Goal: Navigation & Orientation: Understand site structure

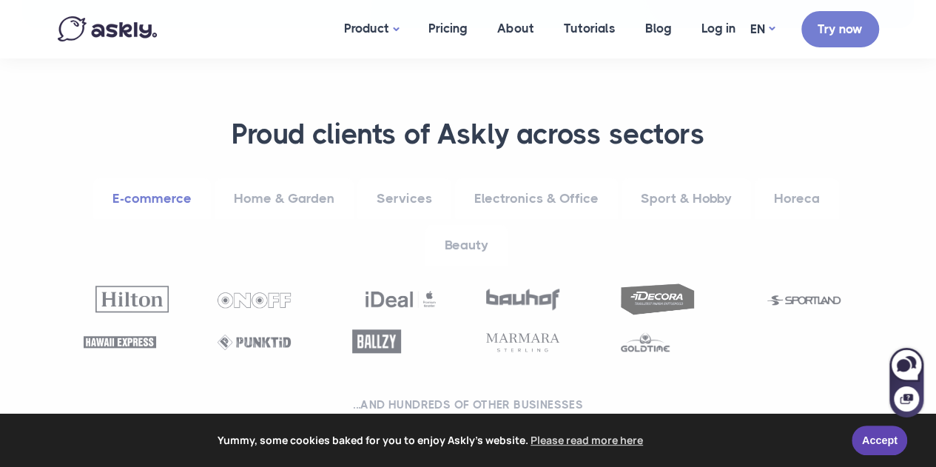
scroll to position [592, 0]
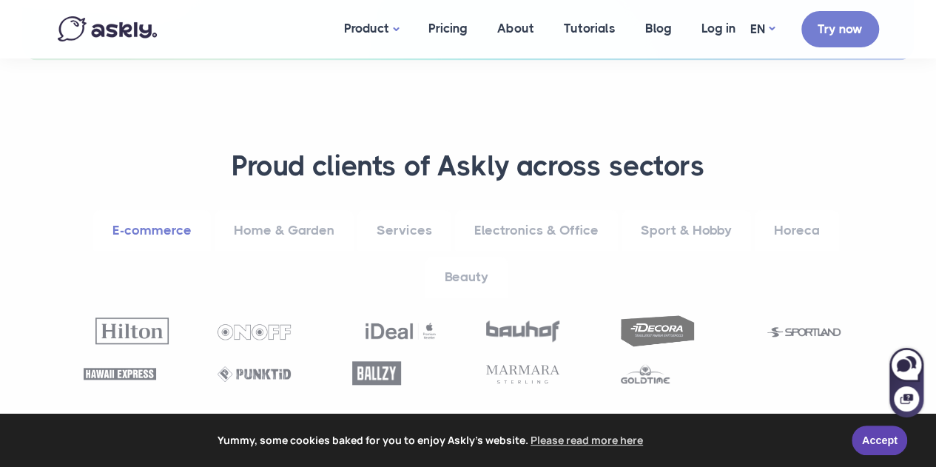
click at [315, 223] on link "Home & Garden" at bounding box center [283, 230] width 139 height 41
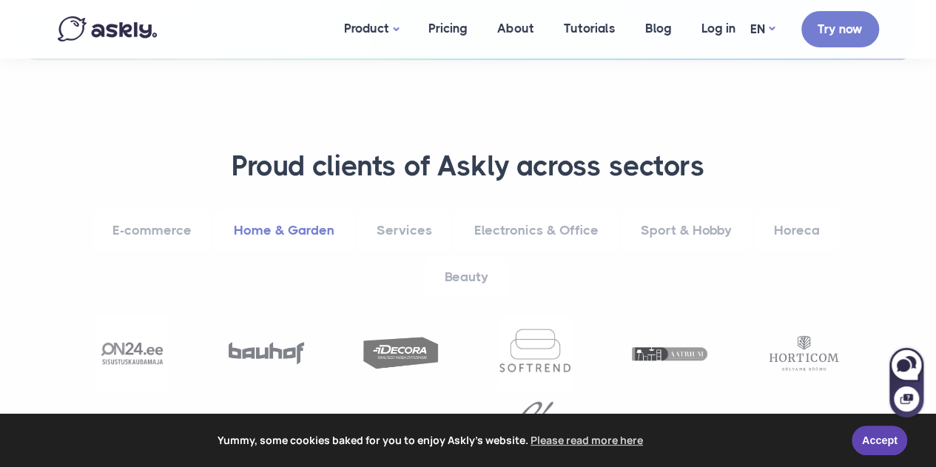
click at [397, 226] on link "Services" at bounding box center [404, 230] width 94 height 41
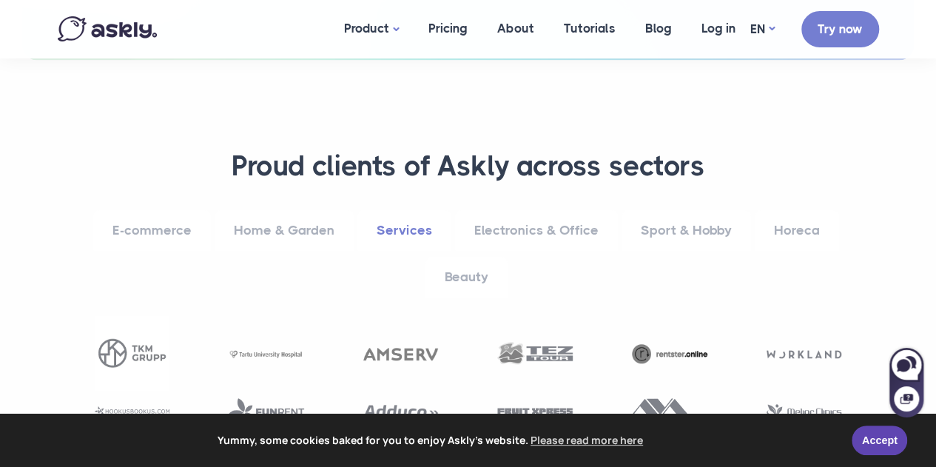
click at [547, 226] on link "Electronics & Office" at bounding box center [536, 230] width 163 height 41
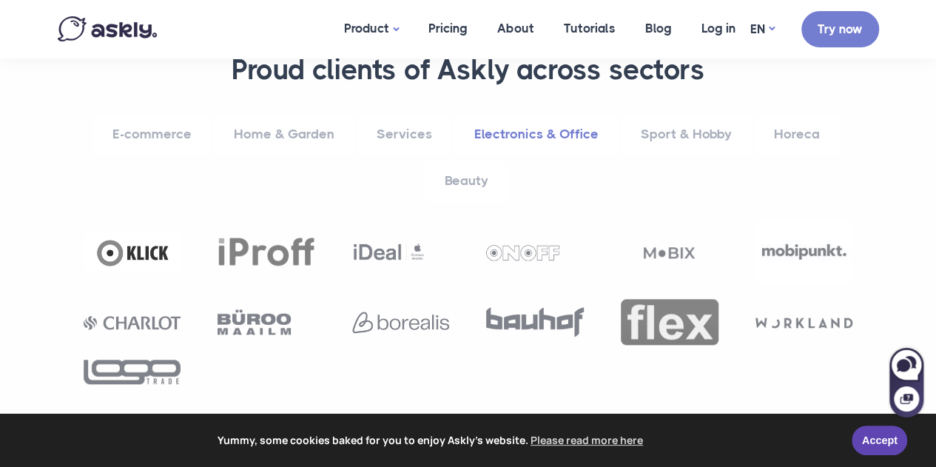
scroll to position [666, 0]
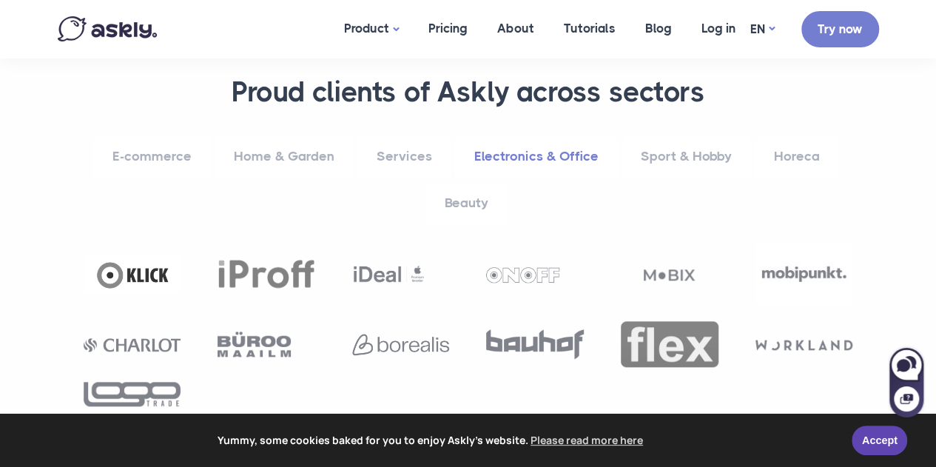
click at [669, 160] on link "Sport & Hobby" at bounding box center [685, 156] width 129 height 41
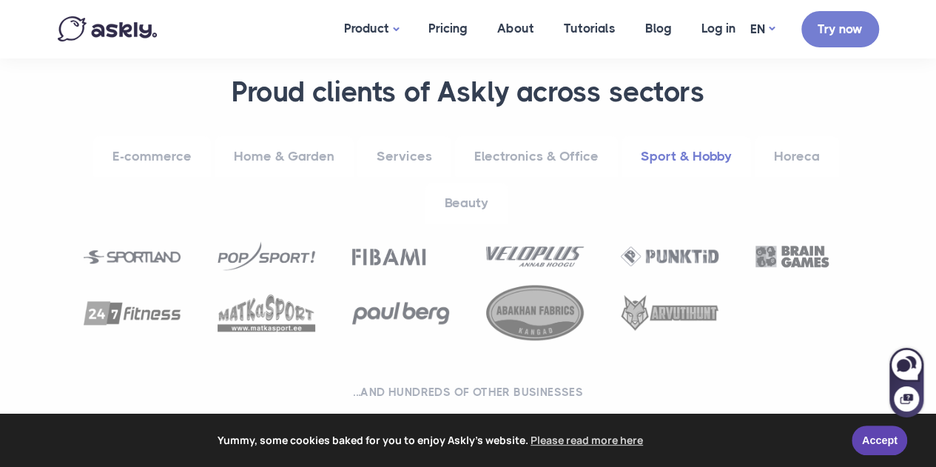
click at [787, 152] on link "Horeca" at bounding box center [796, 156] width 84 height 41
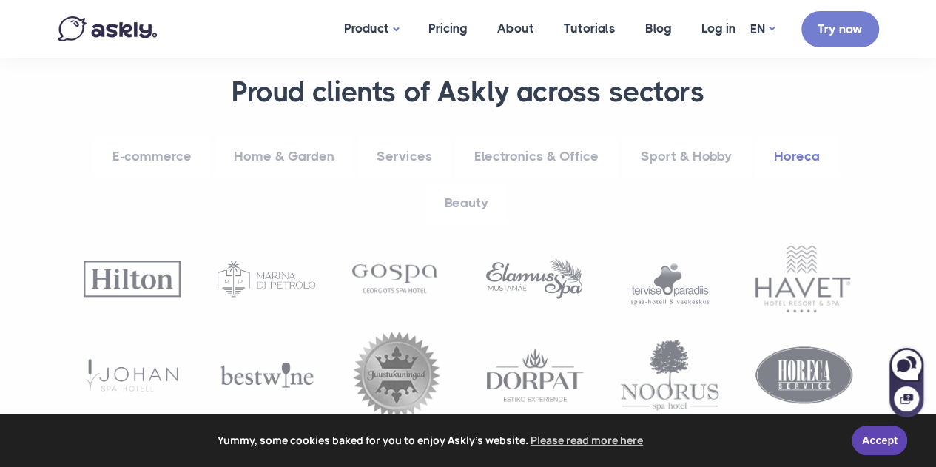
click at [460, 208] on link "Beauty" at bounding box center [466, 203] width 82 height 41
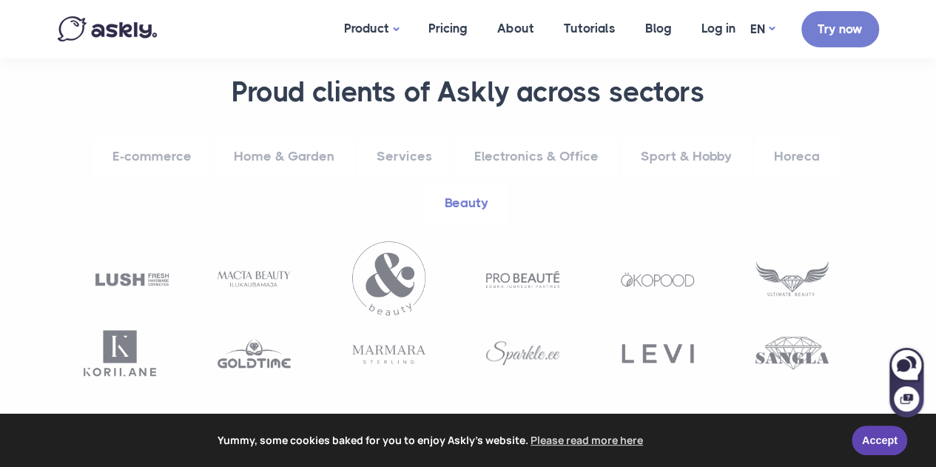
click at [189, 160] on link "E-commerce" at bounding box center [152, 156] width 118 height 41
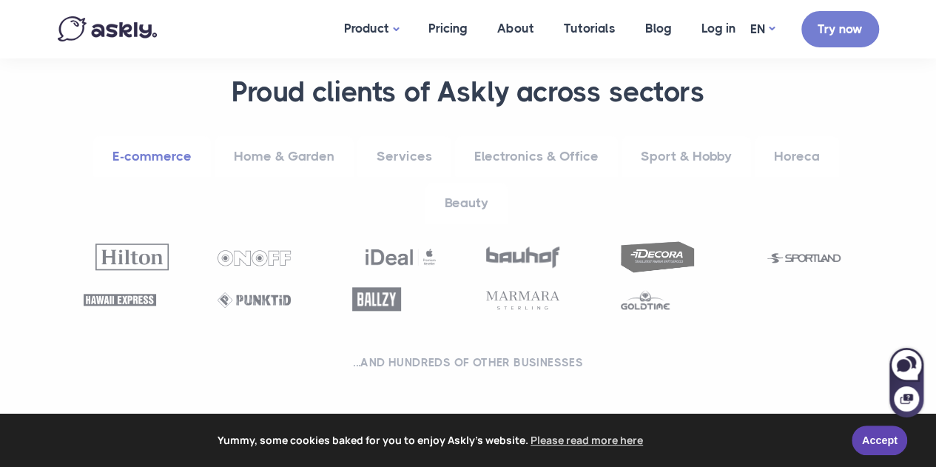
click at [294, 152] on link "Home & Garden" at bounding box center [283, 156] width 139 height 41
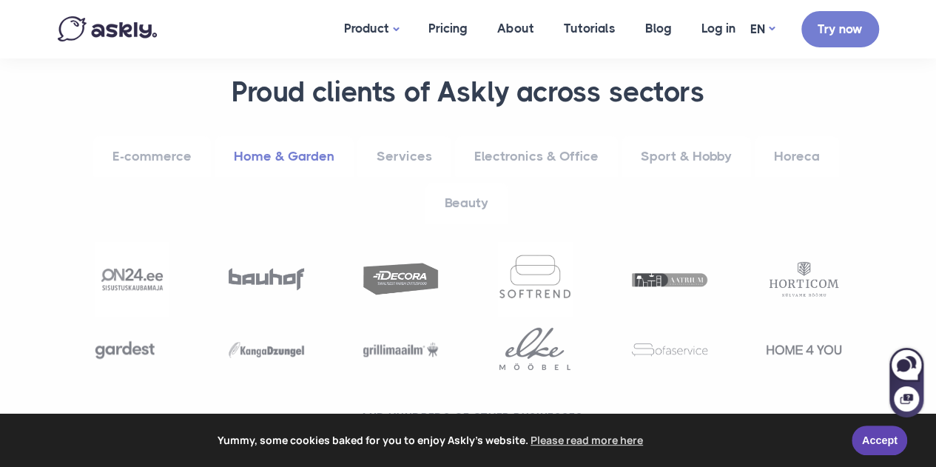
click at [399, 150] on link "Services" at bounding box center [404, 156] width 94 height 41
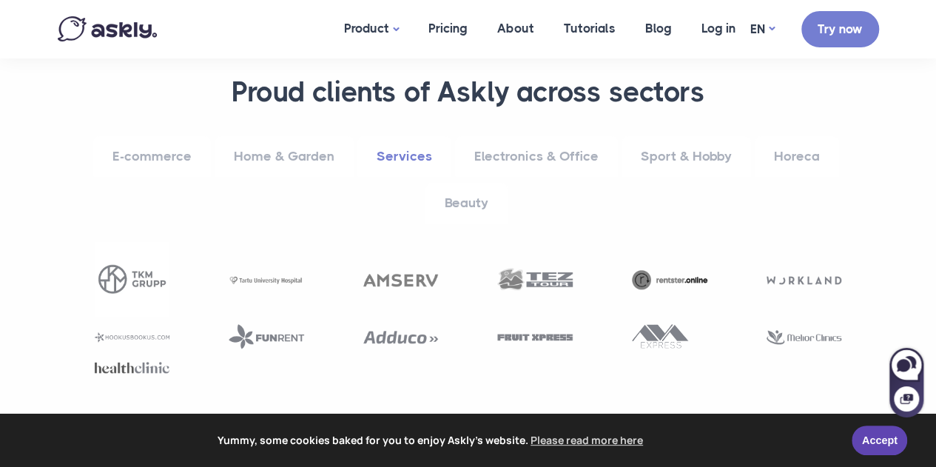
click at [590, 152] on link "Electronics & Office" at bounding box center [536, 156] width 163 height 41
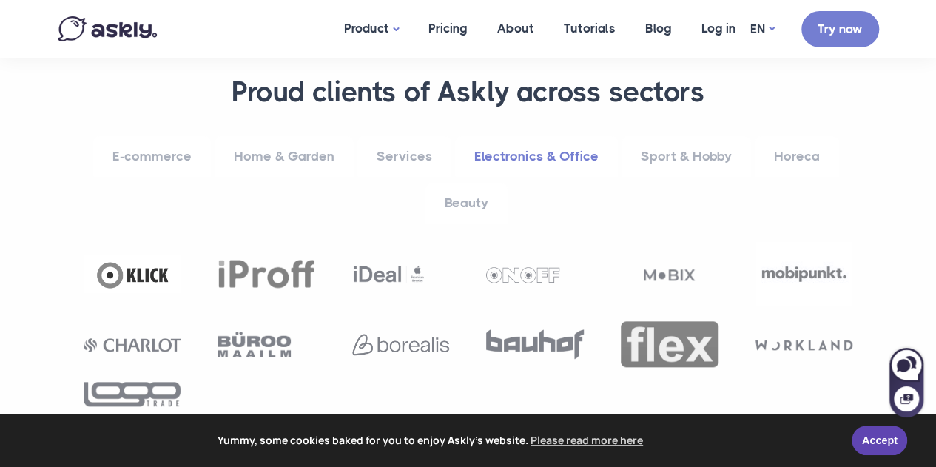
click at [681, 151] on link "Sport & Hobby" at bounding box center [685, 156] width 129 height 41
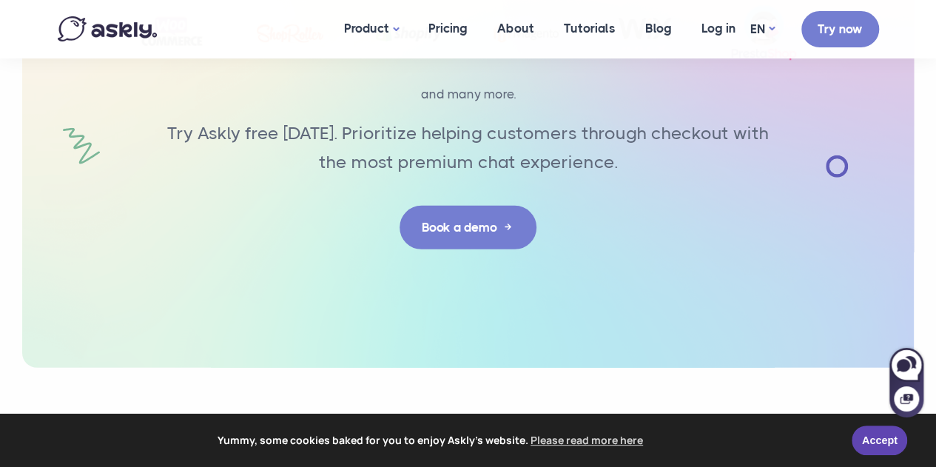
scroll to position [5024, 0]
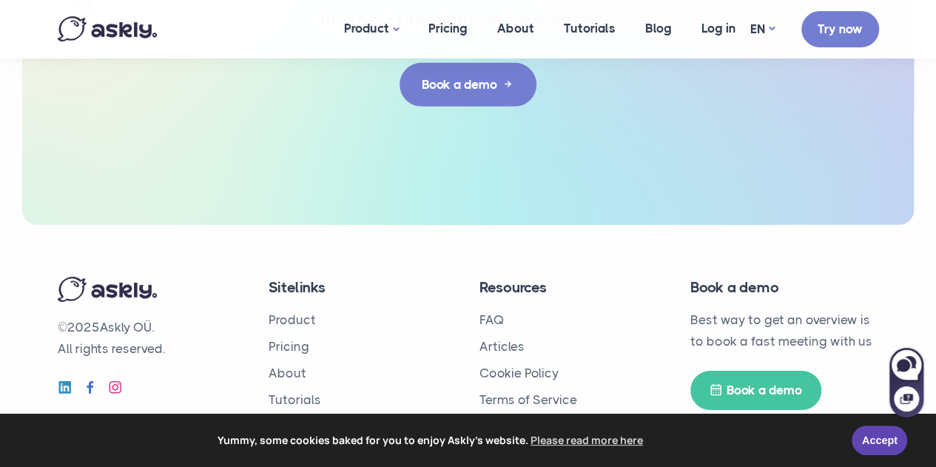
click at [142, 317] on p "© 2025 Askly OÜ. All rights reserved." at bounding box center [152, 338] width 189 height 43
click at [279, 339] on link "Pricing" at bounding box center [288, 346] width 41 height 15
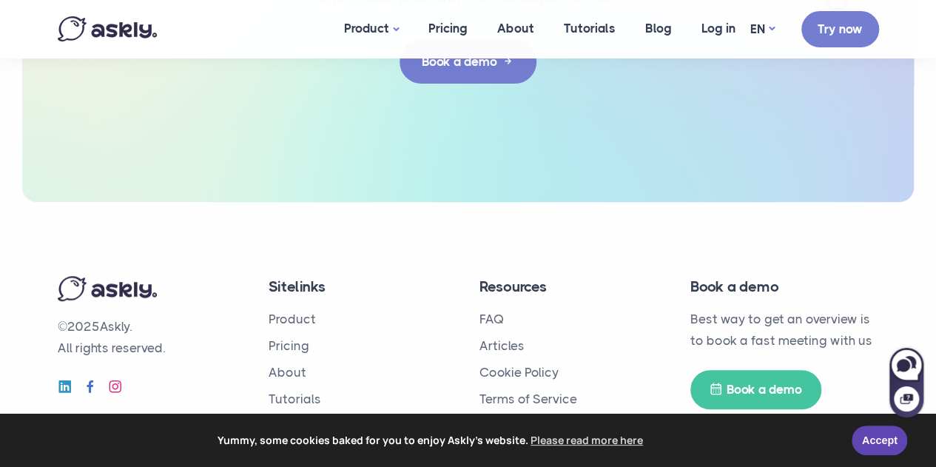
scroll to position [3047, 0]
